Goal: Find contact information: Find contact information

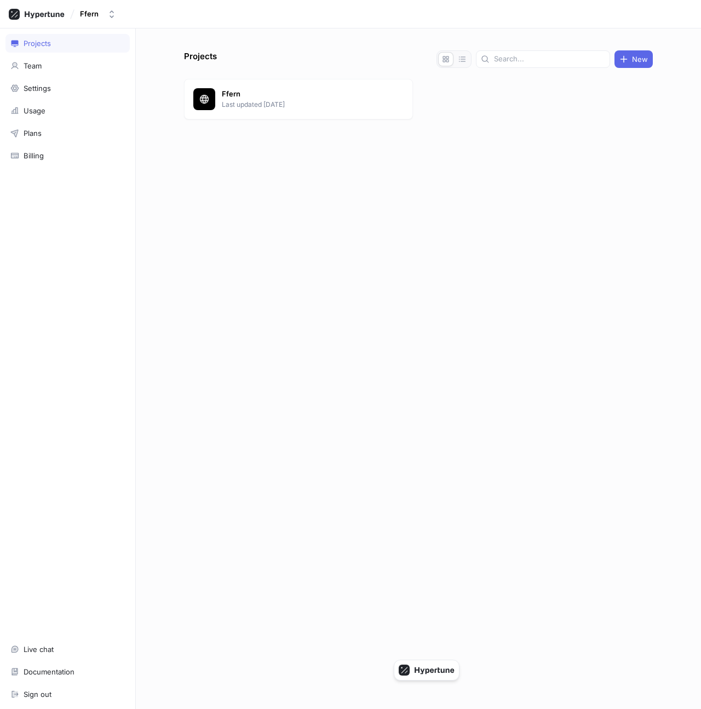
click at [109, 13] on icon "button" at bounding box center [111, 14] width 9 height 9
type input "beyond m"
click at [124, 71] on span "Beyond Menu" at bounding box center [147, 75] width 99 height 9
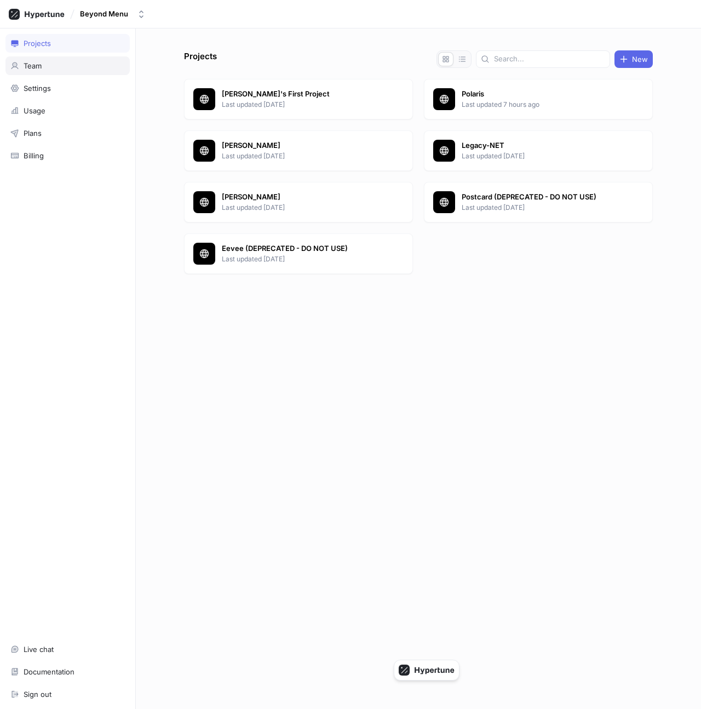
click at [68, 70] on div "Team" at bounding box center [67, 65] width 124 height 19
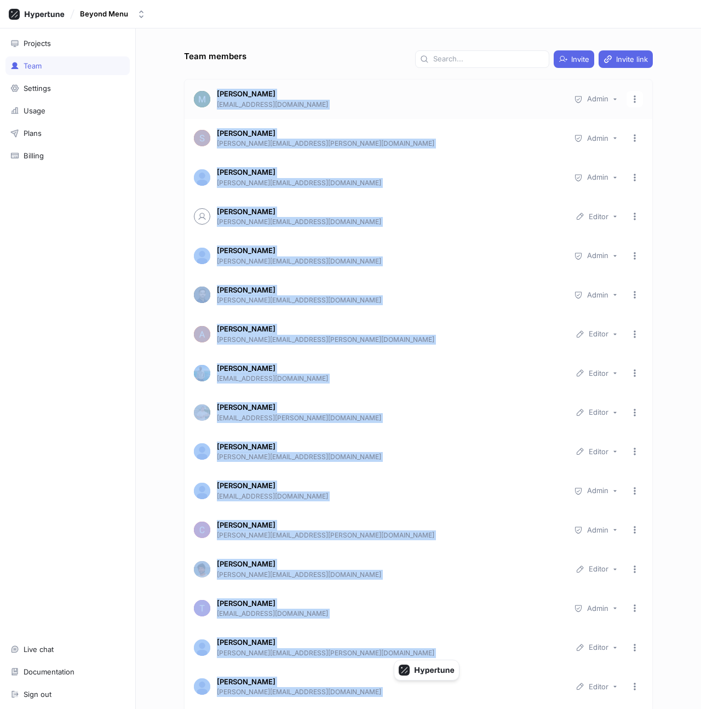
drag, startPoint x: 322, startPoint y: 659, endPoint x: 211, endPoint y: 97, distance: 572.5
click at [211, 97] on div "[PERSON_NAME] [EMAIL_ADDRESS][DOMAIN_NAME] Admin [PERSON_NAME] [PERSON_NAME][EM…" at bounding box center [418, 471] width 469 height 785
copy div "[PERSON_NAME] [EMAIL_ADDRESS][DOMAIN_NAME] Admin [PERSON_NAME] [PERSON_NAME][EM…"
click at [257, 107] on p "[EMAIL_ADDRESS][DOMAIN_NAME]" at bounding box center [390, 105] width 346 height 10
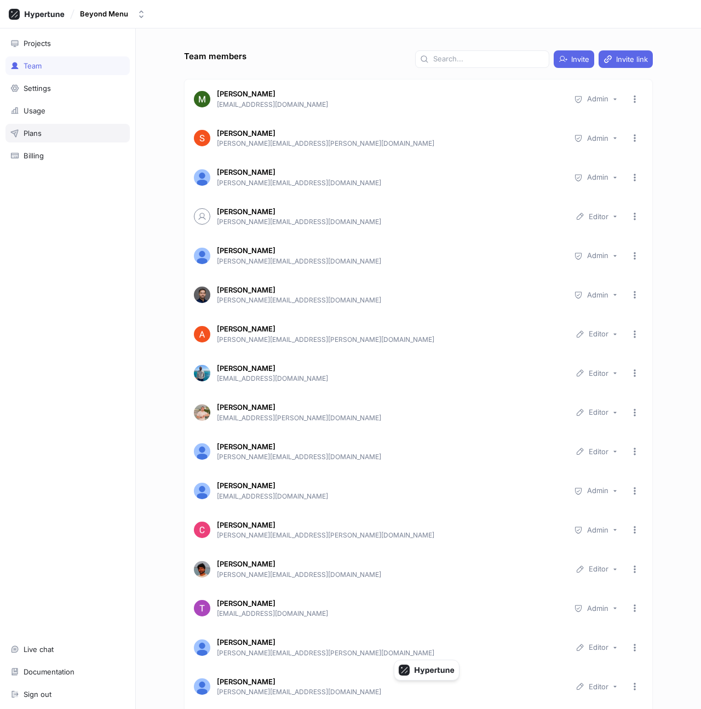
click at [62, 132] on div "Plans" at bounding box center [67, 133] width 115 height 9
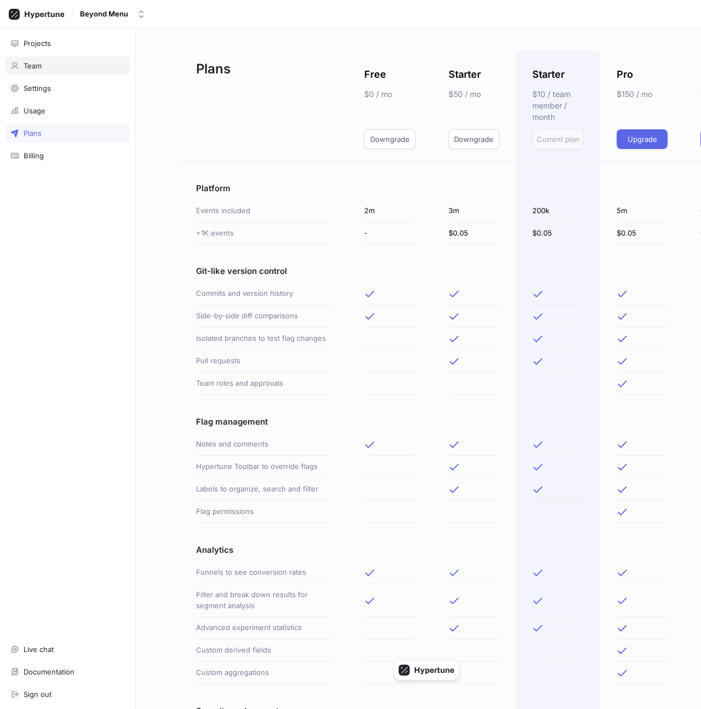
click at [60, 65] on div "Team" at bounding box center [67, 65] width 115 height 9
